Goal: Navigation & Orientation: Find specific page/section

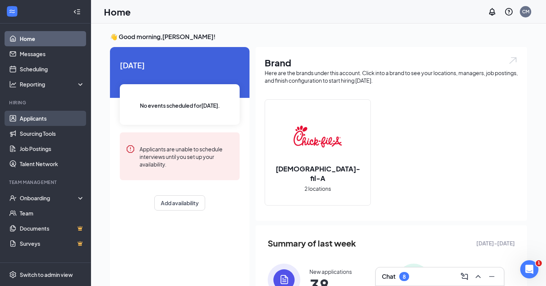
click at [42, 119] on link "Applicants" at bounding box center [52, 118] width 65 height 15
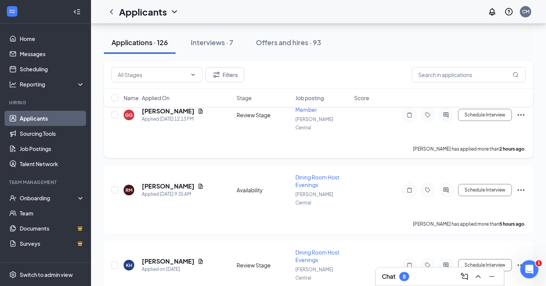
scroll to position [168, 0]
click at [392, 283] on div "Chat 8" at bounding box center [440, 277] width 128 height 18
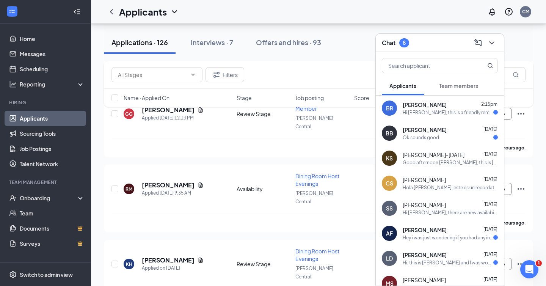
click at [447, 111] on div "Hi [PERSON_NAME], this is a friendly reminder. Your interview with [DEMOGRAPHIC…" at bounding box center [448, 112] width 91 height 6
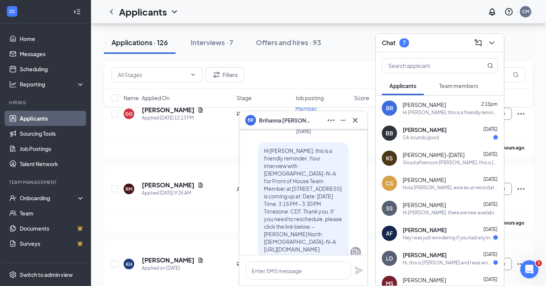
scroll to position [0, 0]
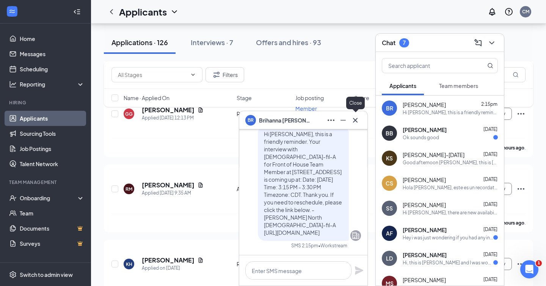
click at [357, 120] on icon "Cross" at bounding box center [355, 120] width 9 height 9
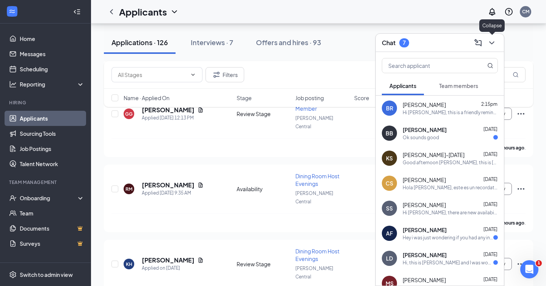
click at [494, 46] on icon "ChevronDown" at bounding box center [492, 42] width 9 height 9
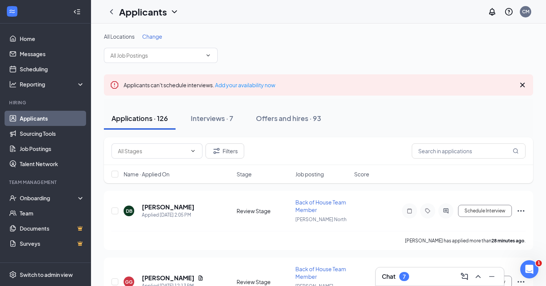
click at [50, 115] on link "Applicants" at bounding box center [52, 118] width 65 height 15
click at [44, 41] on link "Home" at bounding box center [52, 38] width 65 height 15
